Goal: Task Accomplishment & Management: Use online tool/utility

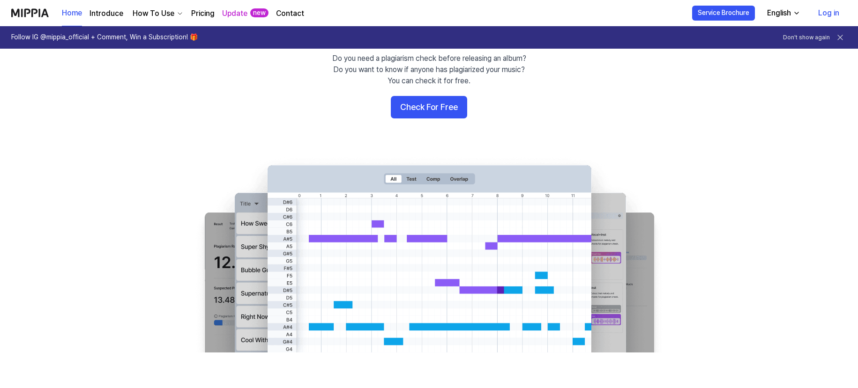
scroll to position [92, 0]
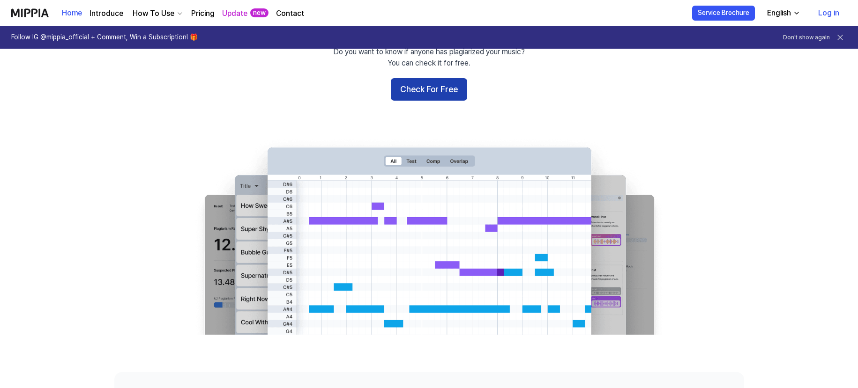
click at [417, 82] on button "Check For Free" at bounding box center [429, 89] width 76 height 22
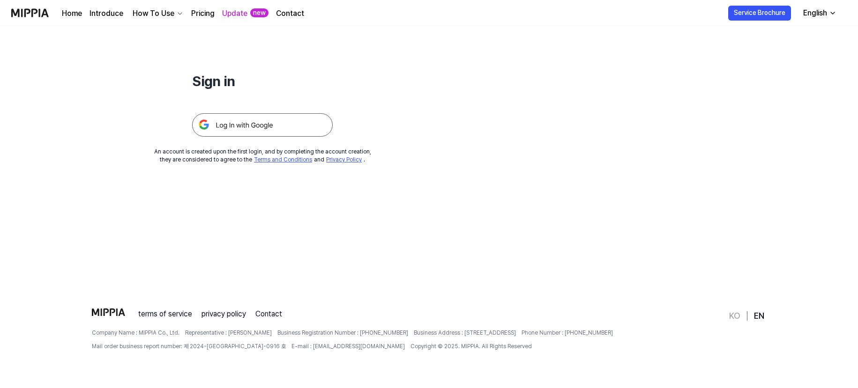
scroll to position [90, 0]
click at [219, 134] on img at bounding box center [262, 124] width 141 height 23
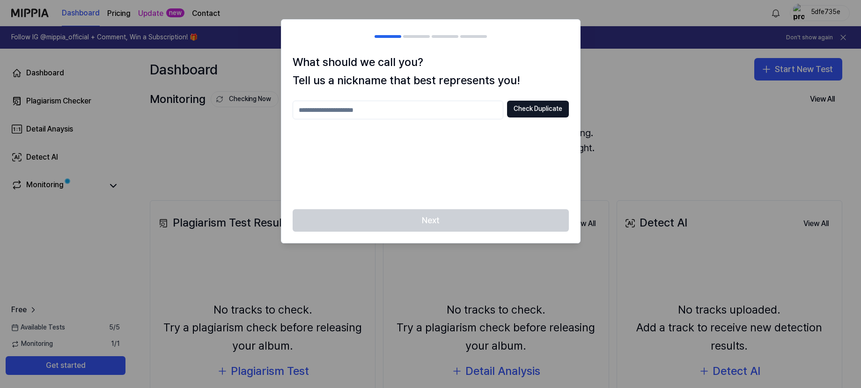
click at [434, 111] on input "text" at bounding box center [398, 110] width 211 height 19
type input "******"
click at [535, 108] on button "Check Duplicate" at bounding box center [538, 109] width 62 height 17
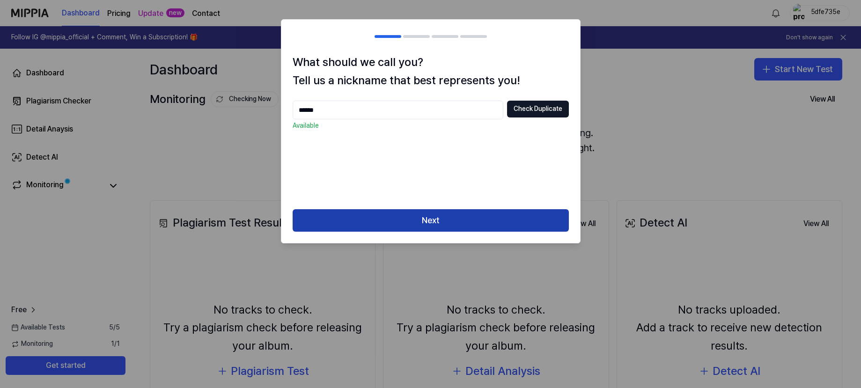
click at [468, 221] on button "Next" at bounding box center [431, 220] width 276 height 22
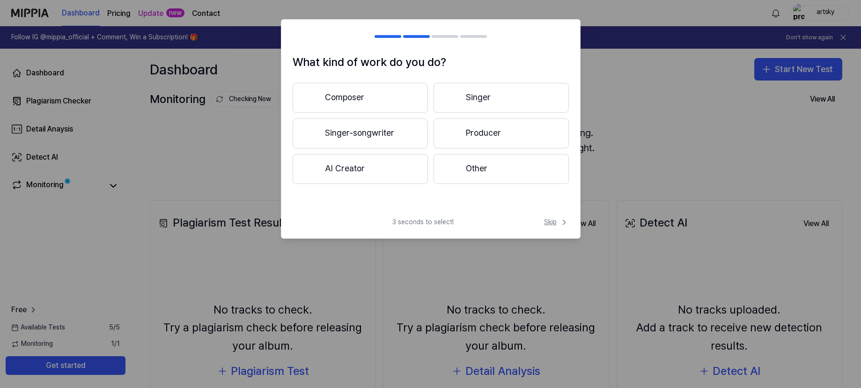
click at [553, 223] on span "Skip" at bounding box center [556, 222] width 25 height 9
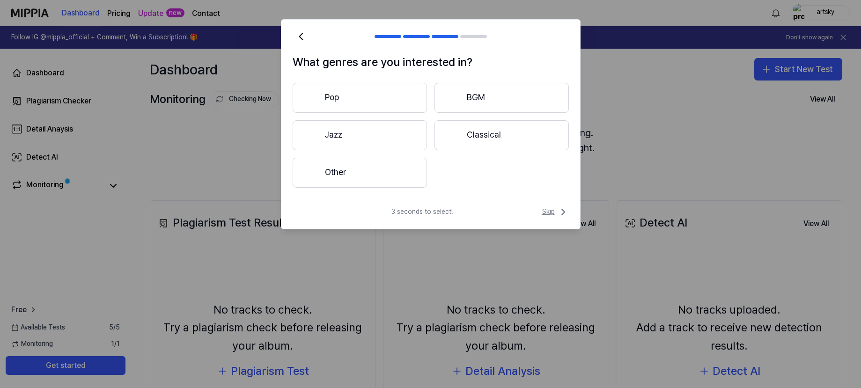
click at [556, 207] on span "Skip" at bounding box center [555, 212] width 27 height 11
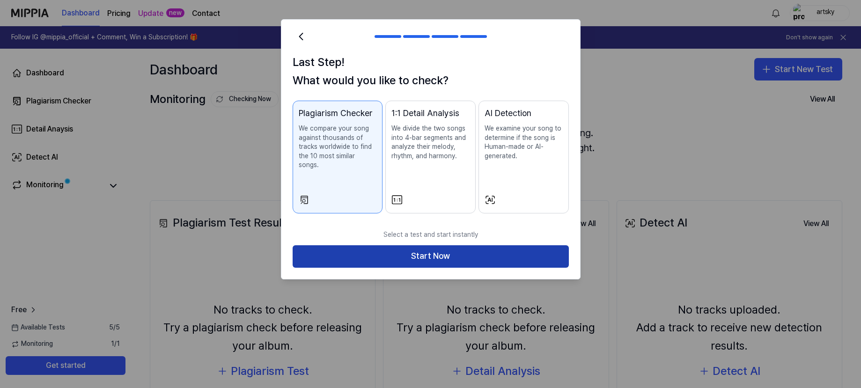
click at [526, 245] on button "Start Now" at bounding box center [431, 256] width 276 height 22
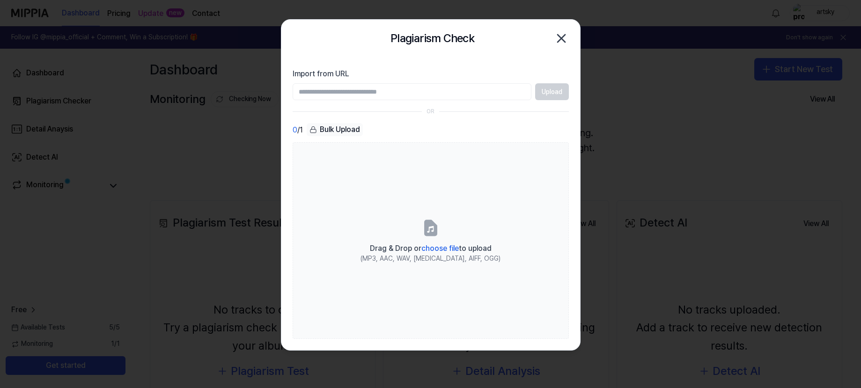
paste input "**********"
type input "**********"
click at [547, 94] on button "Upload" at bounding box center [552, 91] width 34 height 17
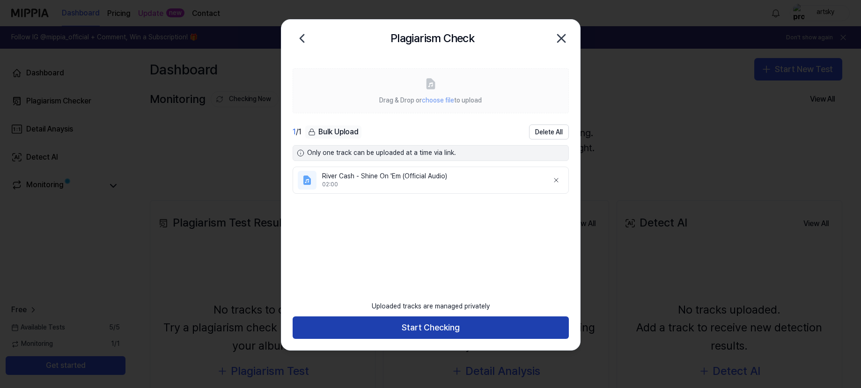
click at [468, 326] on button "Start Checking" at bounding box center [431, 328] width 276 height 22
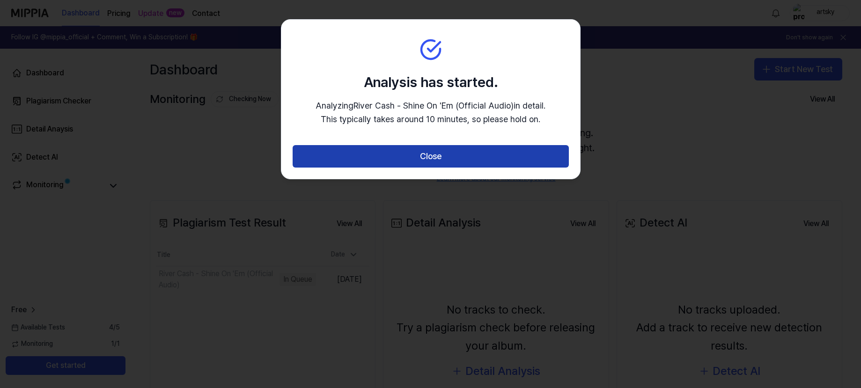
click at [512, 154] on button "Close" at bounding box center [431, 156] width 276 height 22
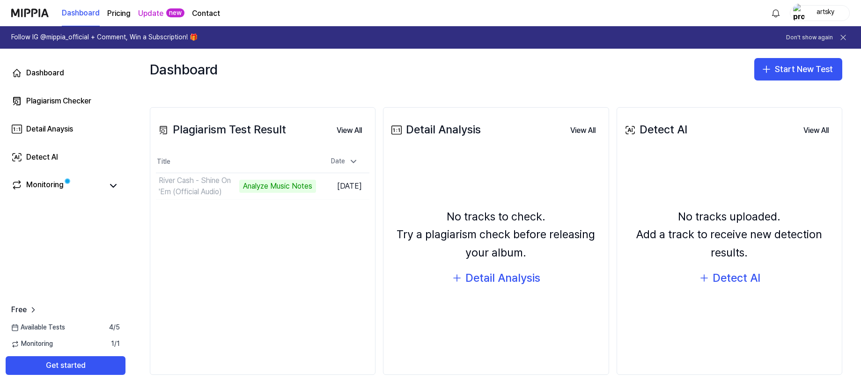
scroll to position [97, 0]
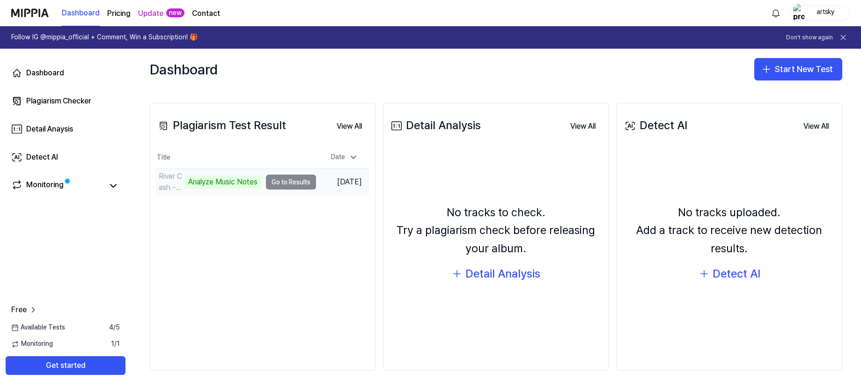
click at [275, 184] on td "River Cash - Shine On 'Em (Official Audio) Analyze Music Notes Go to Results" at bounding box center [236, 182] width 160 height 26
click at [295, 180] on td "River Cash - Shine On 'Em (Official Audio) 2% Go to Results" at bounding box center [236, 182] width 160 height 26
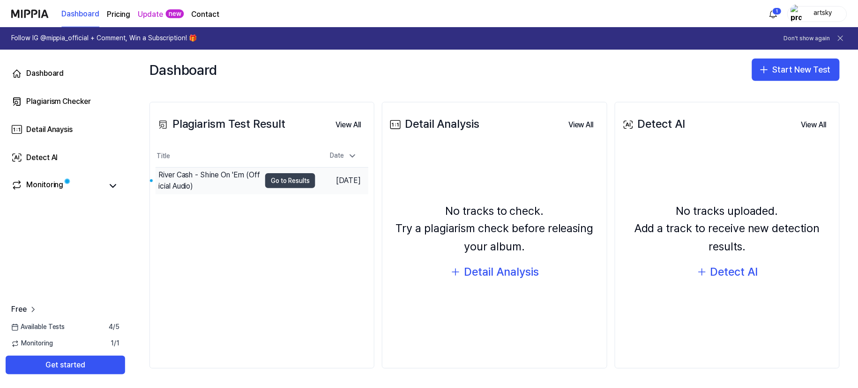
scroll to position [99, 0]
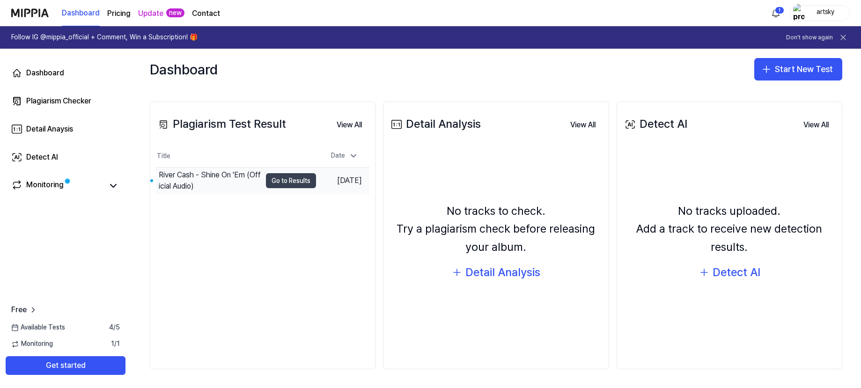
click at [274, 178] on button "Go to Results" at bounding box center [291, 180] width 50 height 15
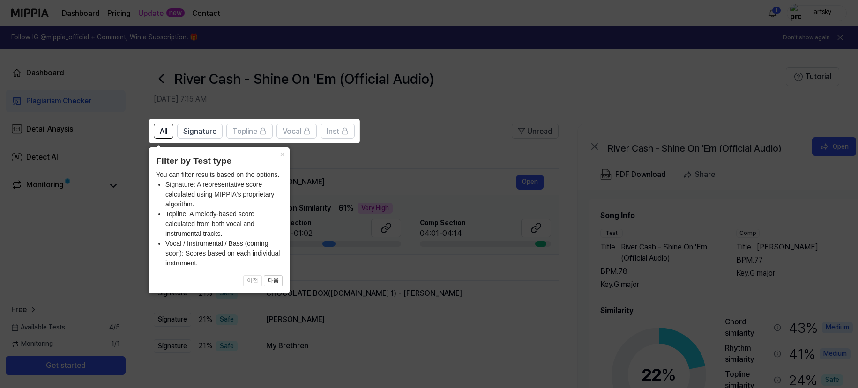
click at [417, 143] on icon at bounding box center [430, 194] width 861 height 388
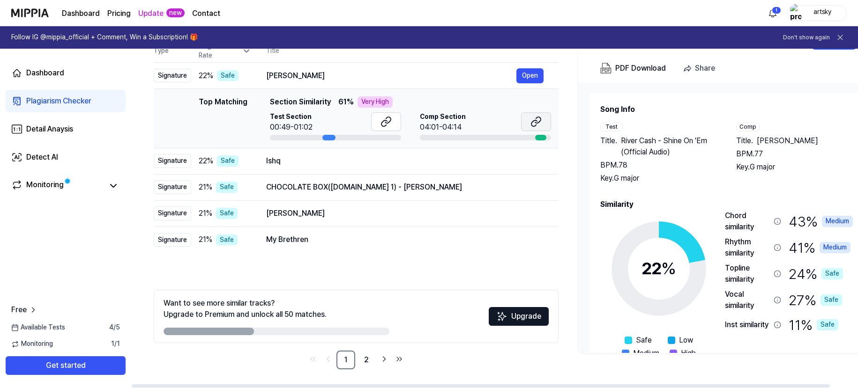
scroll to position [106, 0]
click at [364, 359] on link "2" at bounding box center [366, 360] width 19 height 19
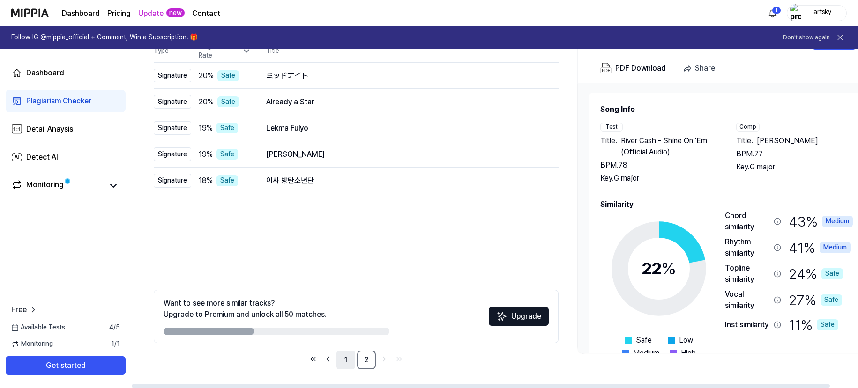
click at [348, 358] on link "1" at bounding box center [345, 360] width 19 height 19
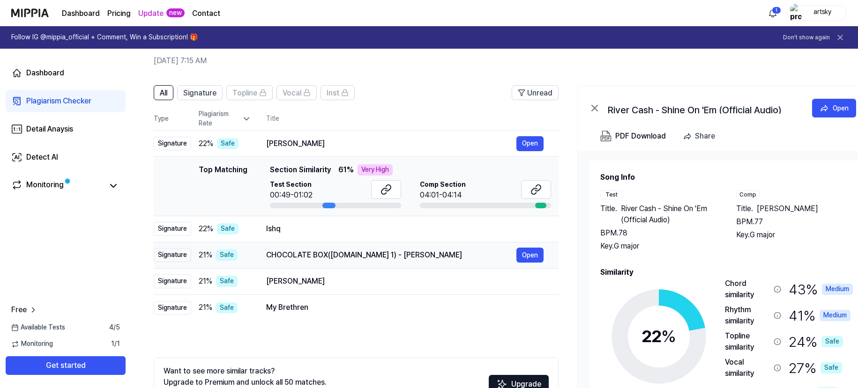
scroll to position [1, 0]
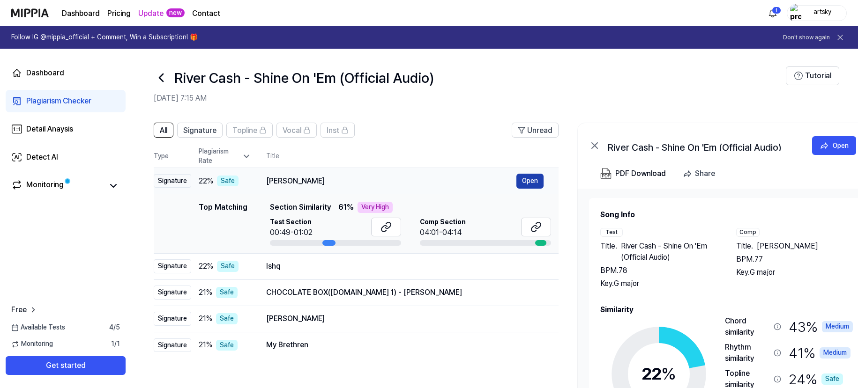
click at [528, 181] on button "Open" at bounding box center [529, 181] width 27 height 15
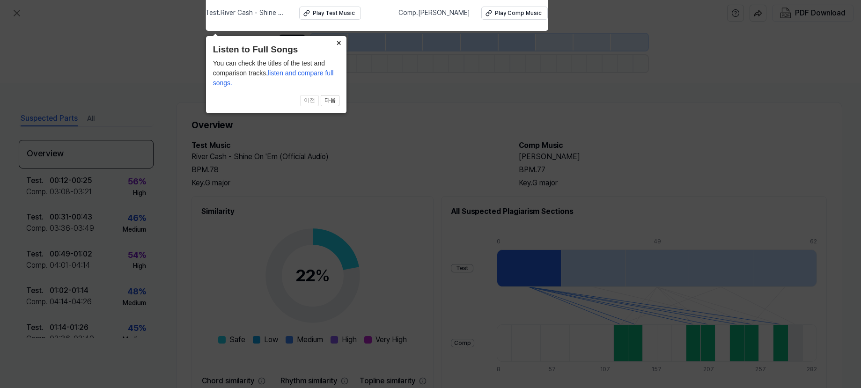
click at [340, 42] on button "×" at bounding box center [339, 42] width 15 height 13
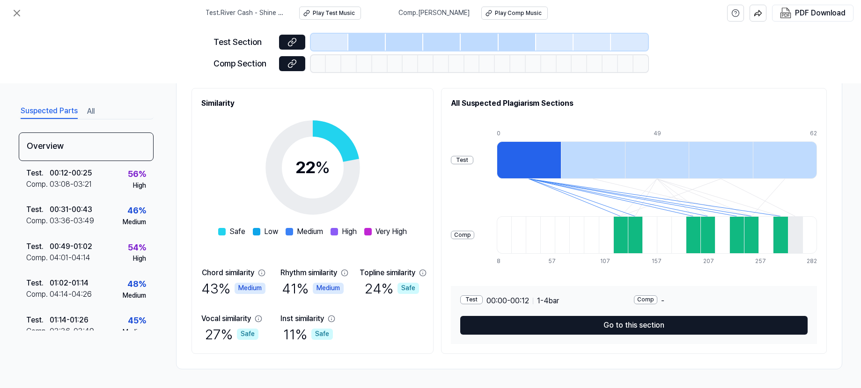
scroll to position [108, 0]
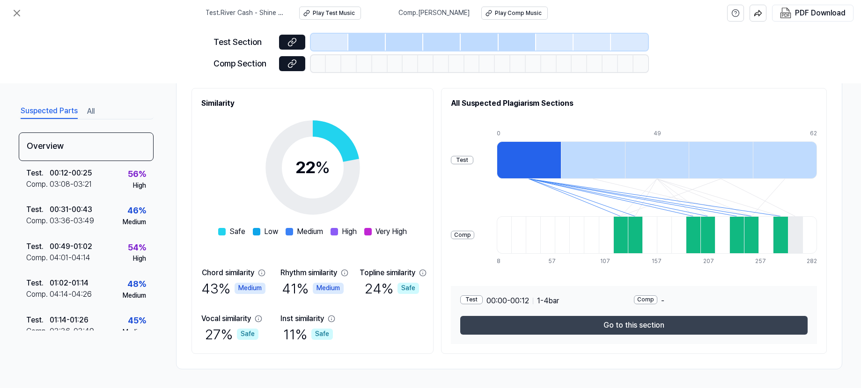
click at [635, 326] on button "Go to this section" at bounding box center [634, 325] width 348 height 19
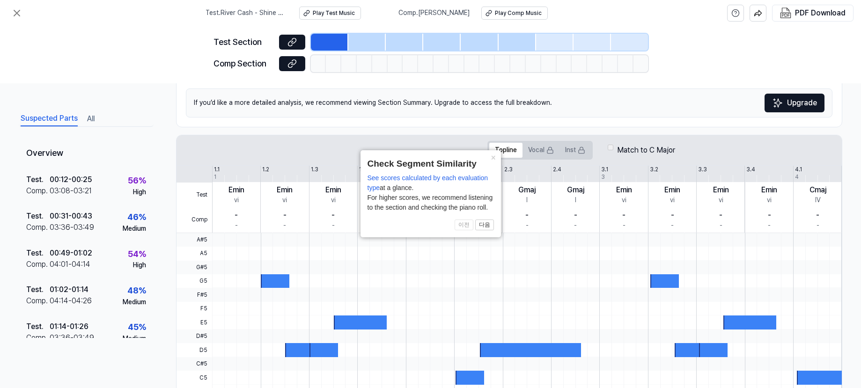
scroll to position [94, 0]
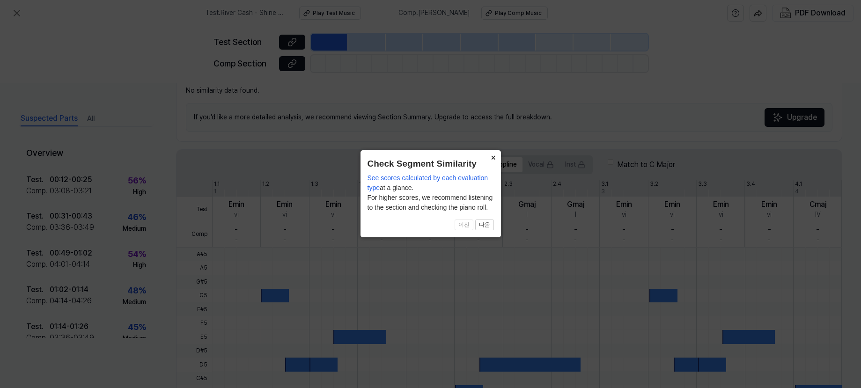
click at [497, 156] on button "×" at bounding box center [493, 156] width 15 height 13
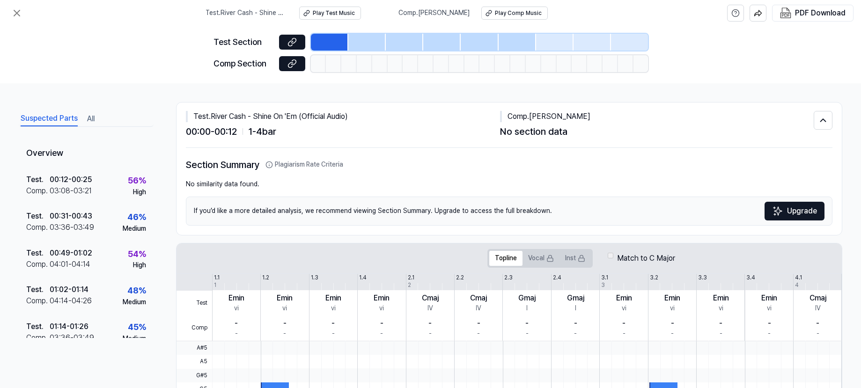
scroll to position [0, 0]
click at [510, 16] on div "Play Comp Music" at bounding box center [518, 13] width 47 height 8
click at [17, 10] on icon at bounding box center [16, 12] width 11 height 11
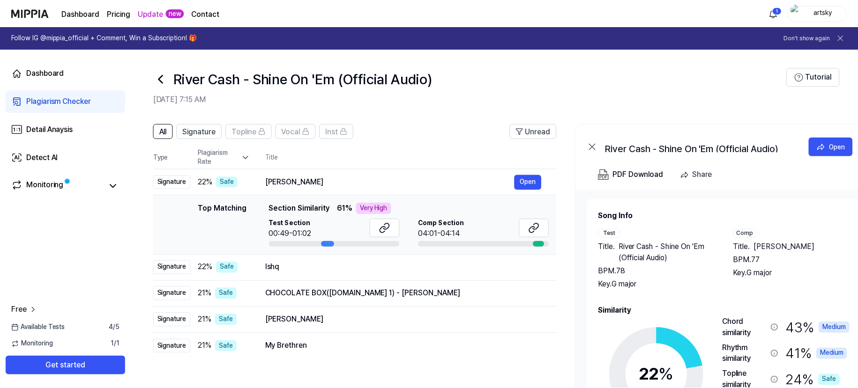
scroll to position [1, 0]
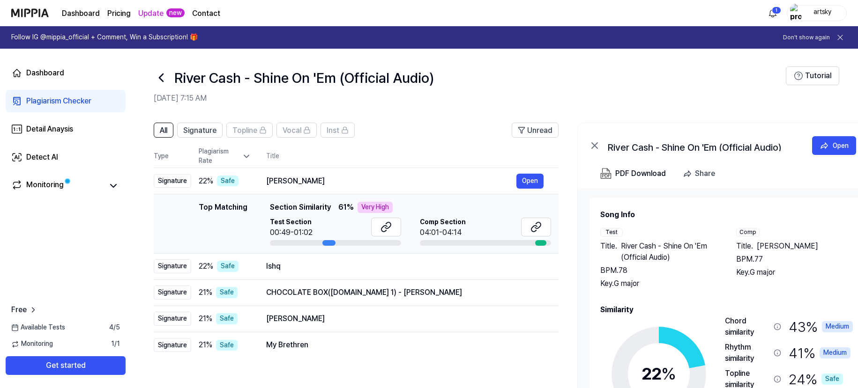
click at [156, 78] on icon at bounding box center [161, 77] width 15 height 15
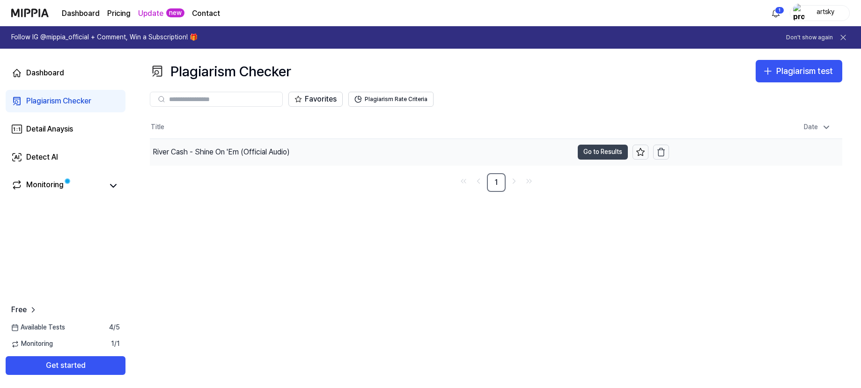
click at [617, 153] on button "Go to Results" at bounding box center [603, 152] width 50 height 15
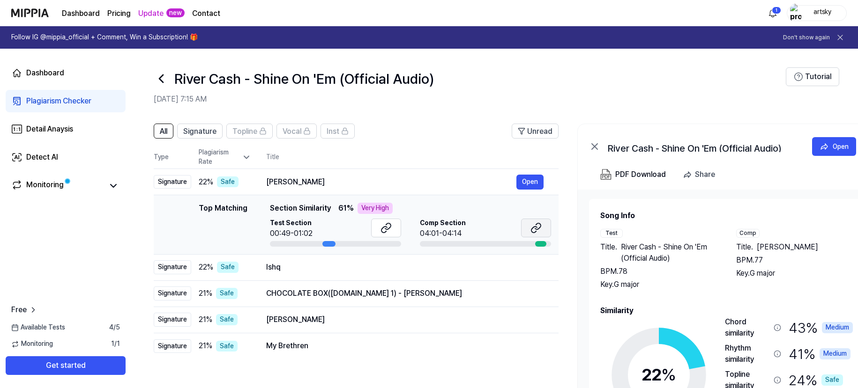
click at [530, 230] on icon at bounding box center [535, 228] width 11 height 11
click at [757, 2] on div "Dashboard Pricing Update new Contact 1 artsky" at bounding box center [428, 13] width 835 height 26
